Goal: Information Seeking & Learning: Learn about a topic

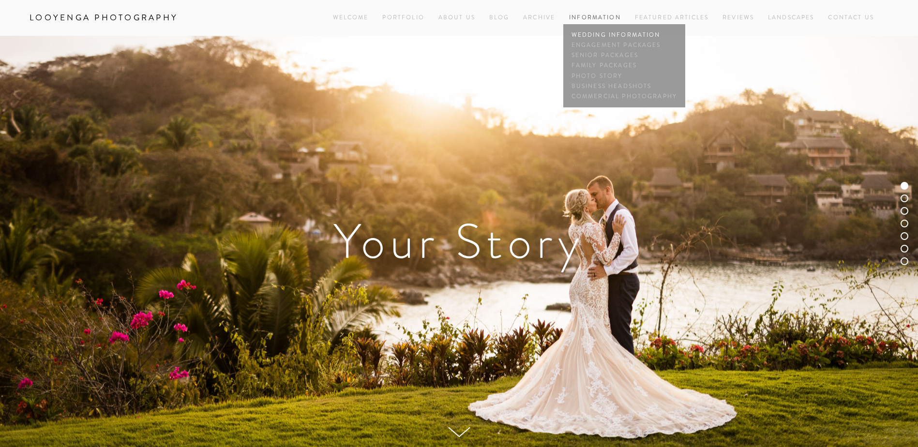
click at [587, 32] on link "Wedding Information" at bounding box center [624, 35] width 110 height 10
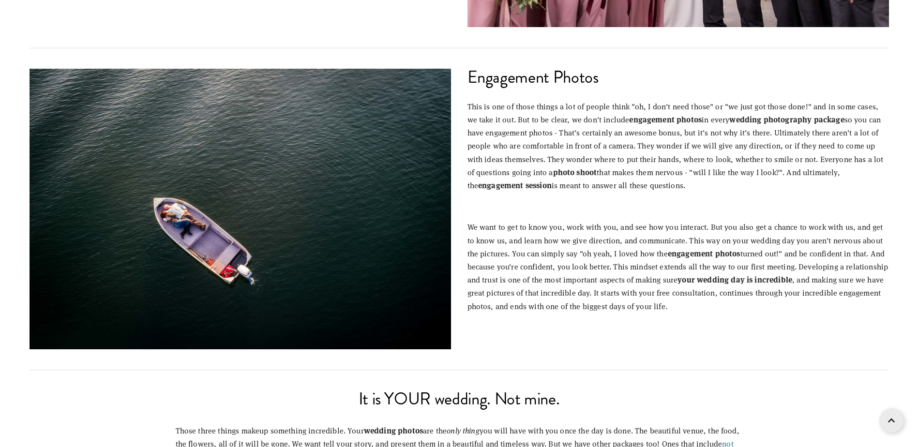
scroll to position [1161, 0]
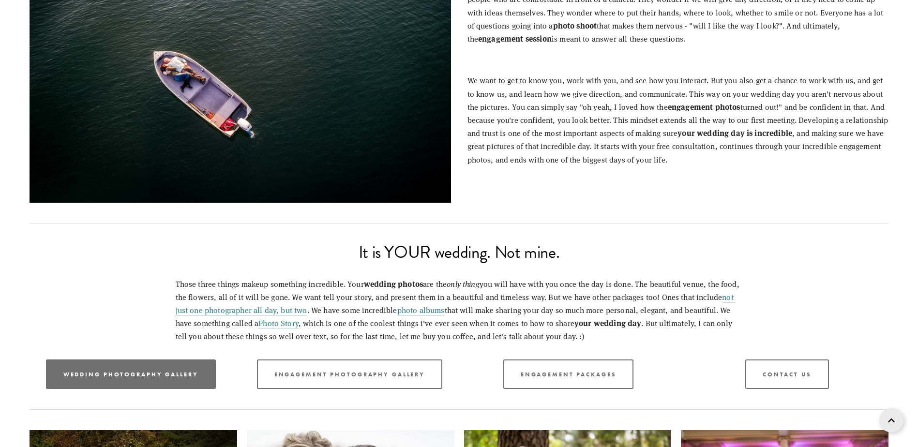
click at [178, 376] on link "Wedding Photography Gallery" at bounding box center [131, 375] width 170 height 30
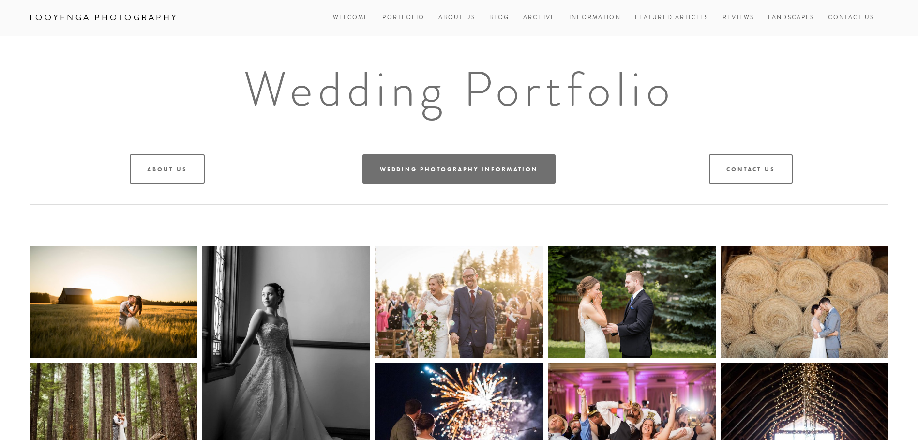
click at [465, 166] on link "Wedding Photography Information" at bounding box center [458, 169] width 193 height 30
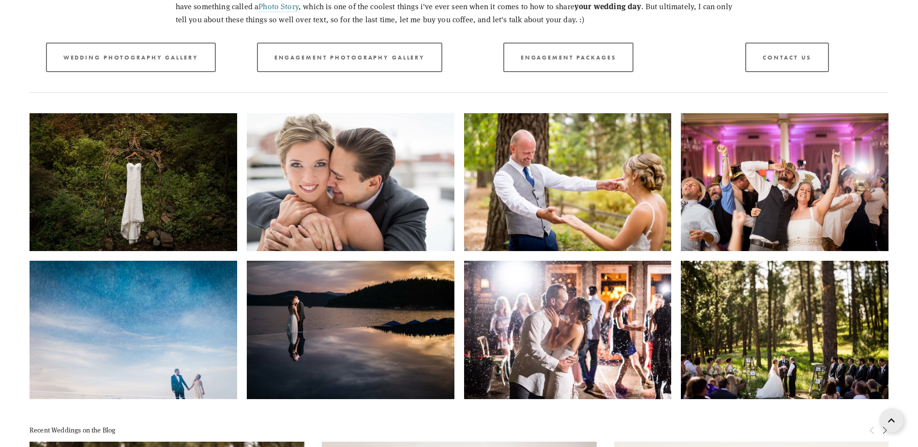
scroll to position [1460, 0]
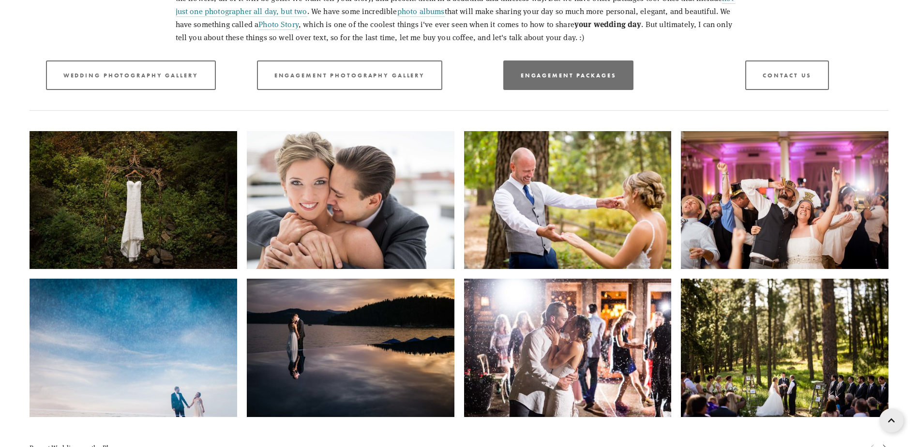
click at [573, 75] on link "Engagement Packages" at bounding box center [568, 75] width 131 height 30
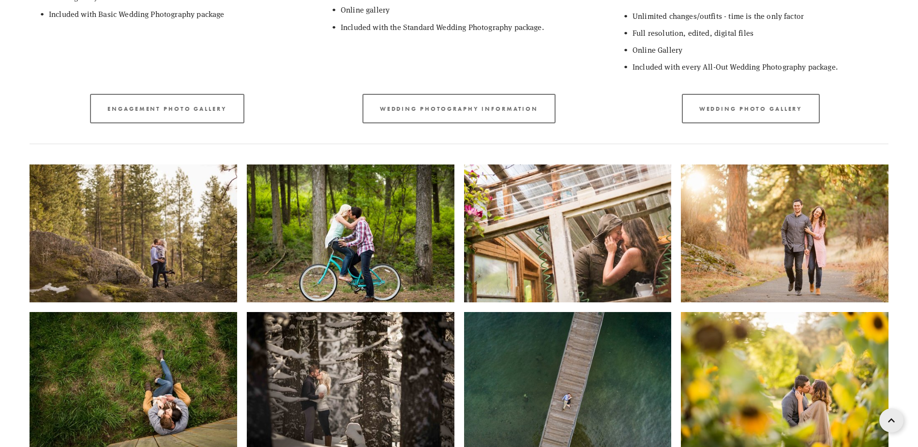
scroll to position [726, 0]
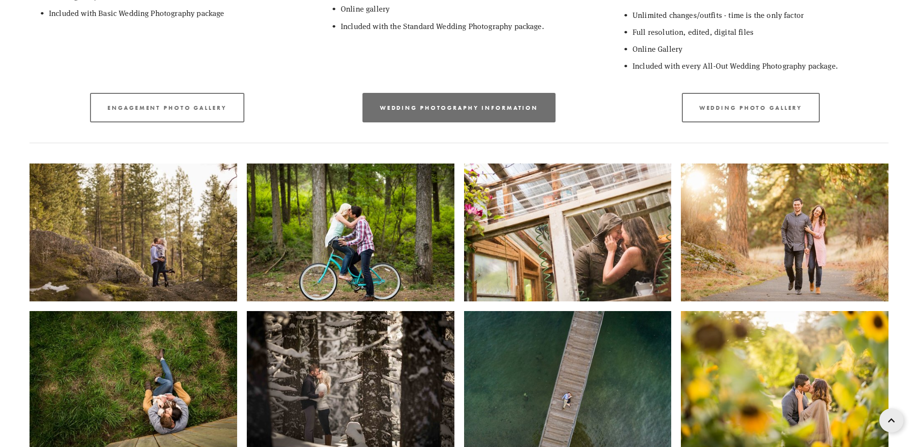
click at [464, 108] on link "Wedding Photography Information" at bounding box center [458, 108] width 193 height 30
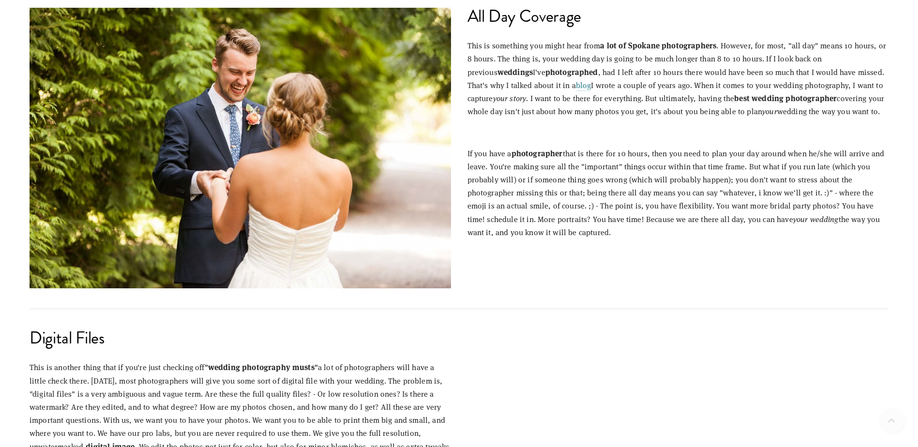
scroll to position [436, 0]
